Goal: Task Accomplishment & Management: Use online tool/utility

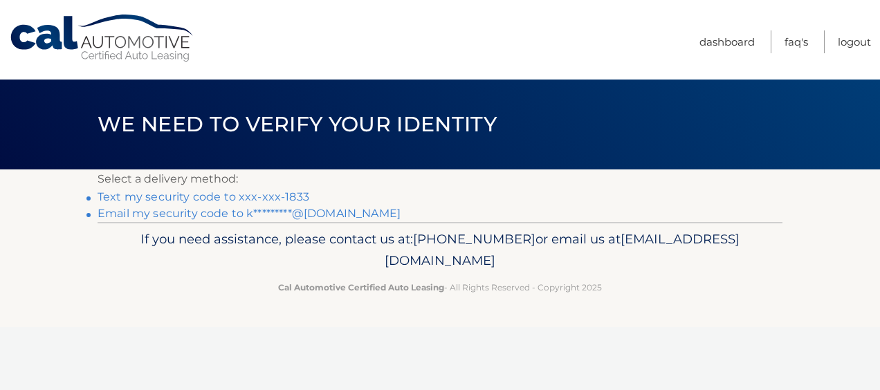
click at [255, 196] on link "Text my security code to xxx-xxx-1833" at bounding box center [204, 196] width 212 height 13
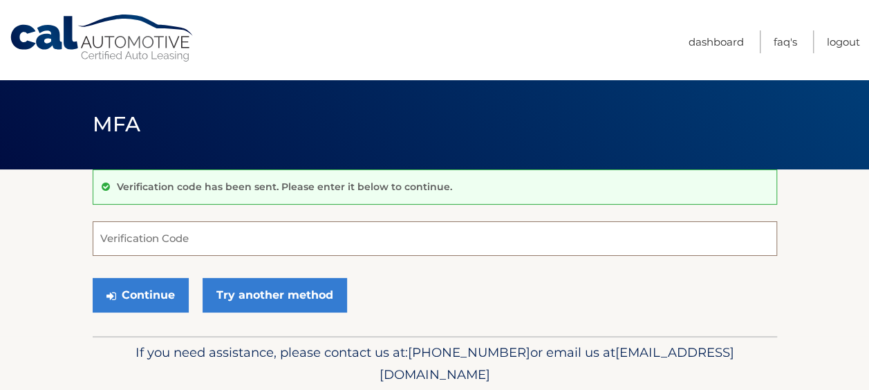
click at [227, 232] on input "Verification Code" at bounding box center [435, 238] width 685 height 35
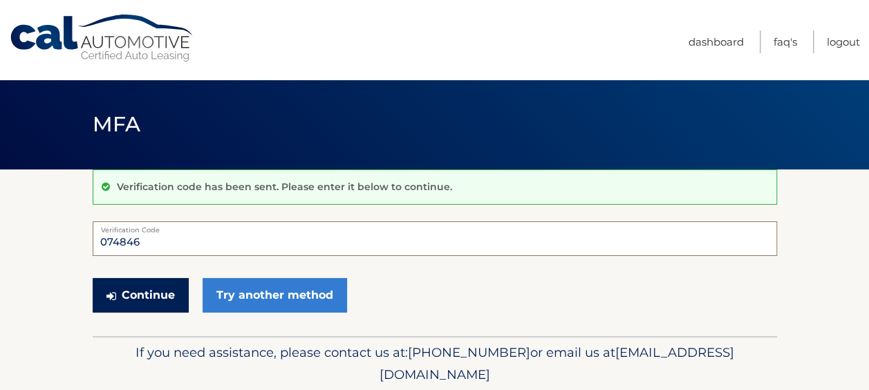
type input "074846"
click at [166, 293] on button "Continue" at bounding box center [141, 295] width 96 height 35
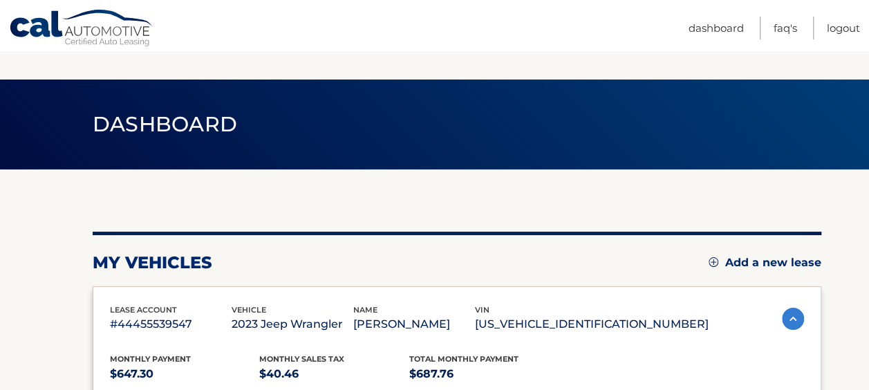
scroll to position [346, 0]
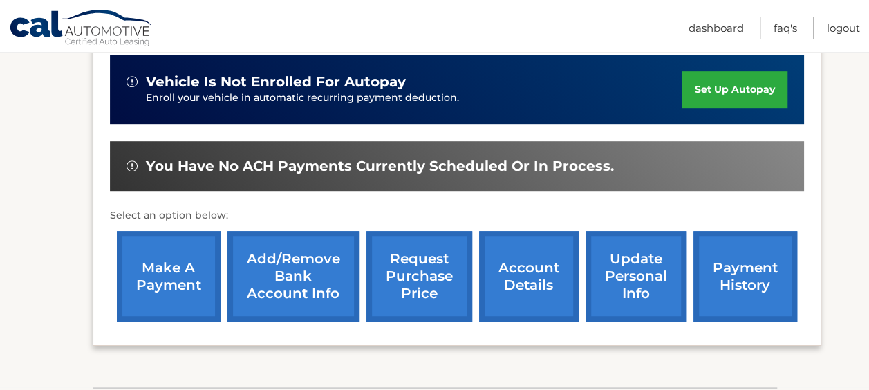
click at [149, 266] on link "make a payment" at bounding box center [169, 276] width 104 height 91
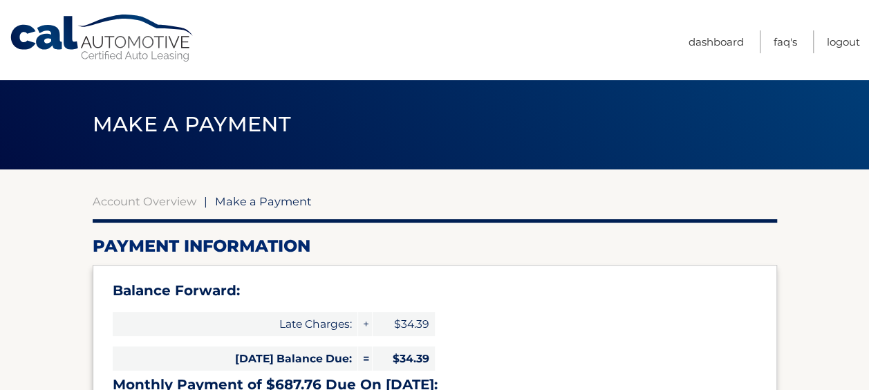
type input "722.15"
select select "OGUzNjRiZmEtYTliOS00YTQ4LTg1MTAtZmQ3OWMzYWY5ZWNj"
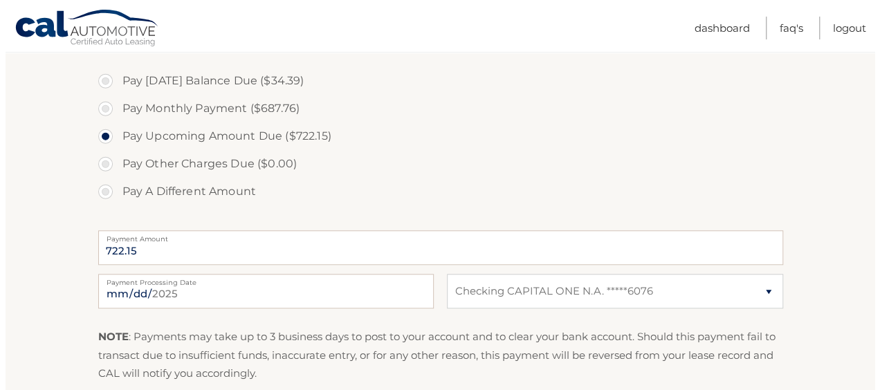
scroll to position [553, 0]
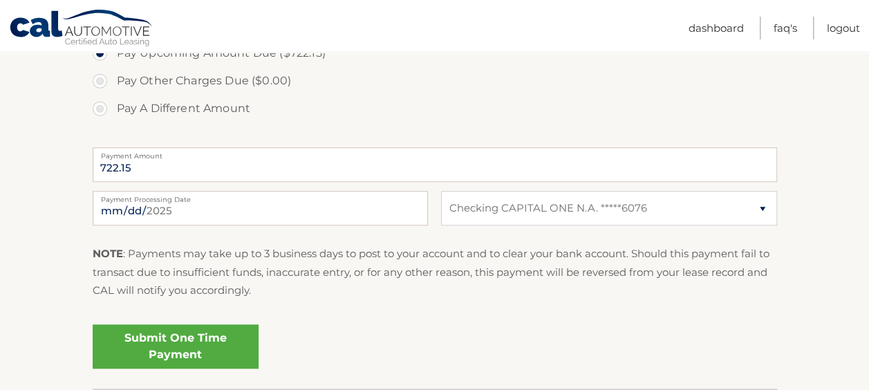
click at [194, 346] on link "Submit One Time Payment" at bounding box center [176, 346] width 166 height 44
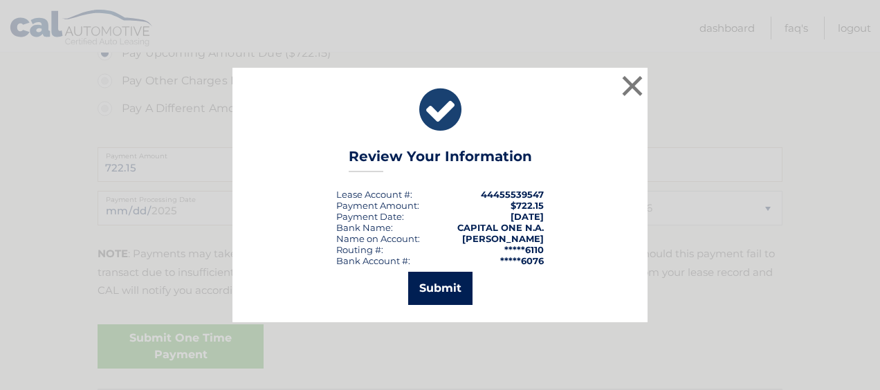
click at [454, 282] on button "Submit" at bounding box center [440, 288] width 64 height 33
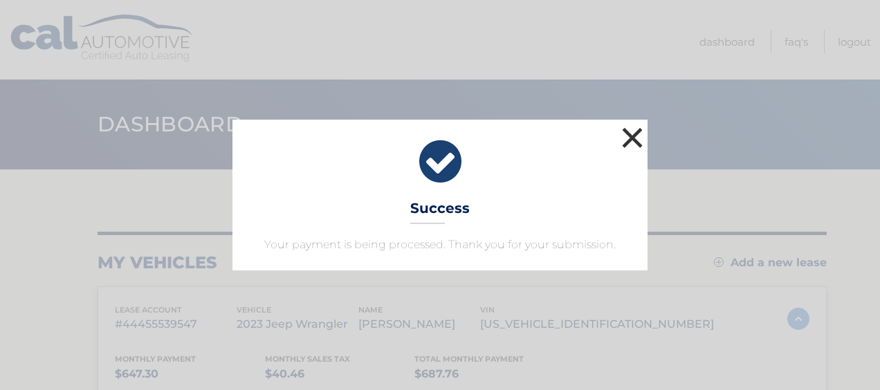
click at [630, 129] on button "×" at bounding box center [632, 138] width 28 height 28
